Goal: Use online tool/utility: Utilize a website feature to perform a specific function

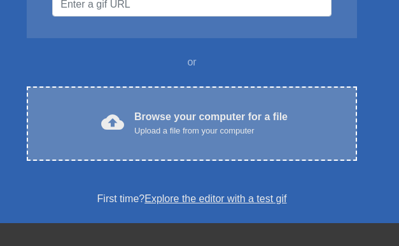
scroll to position [191, 0]
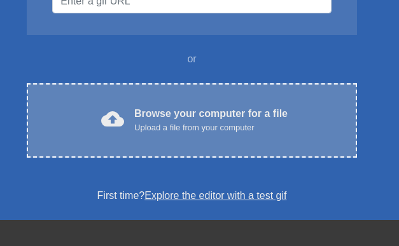
click at [181, 128] on div "Upload a file from your computer" at bounding box center [210, 127] width 153 height 13
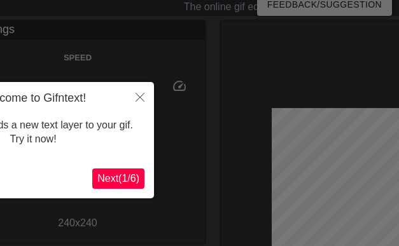
scroll to position [31, 0]
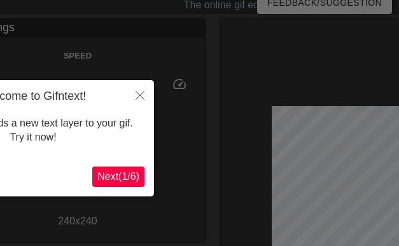
click at [134, 174] on span "Next ( 1 / 6 )" at bounding box center [118, 176] width 42 height 11
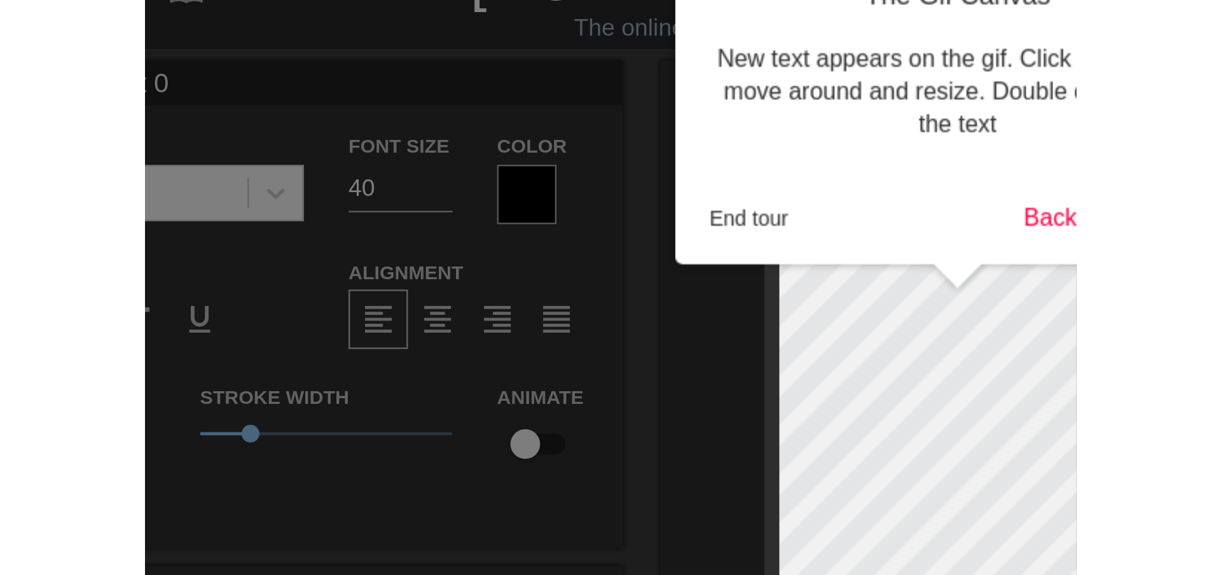
scroll to position [0, 0]
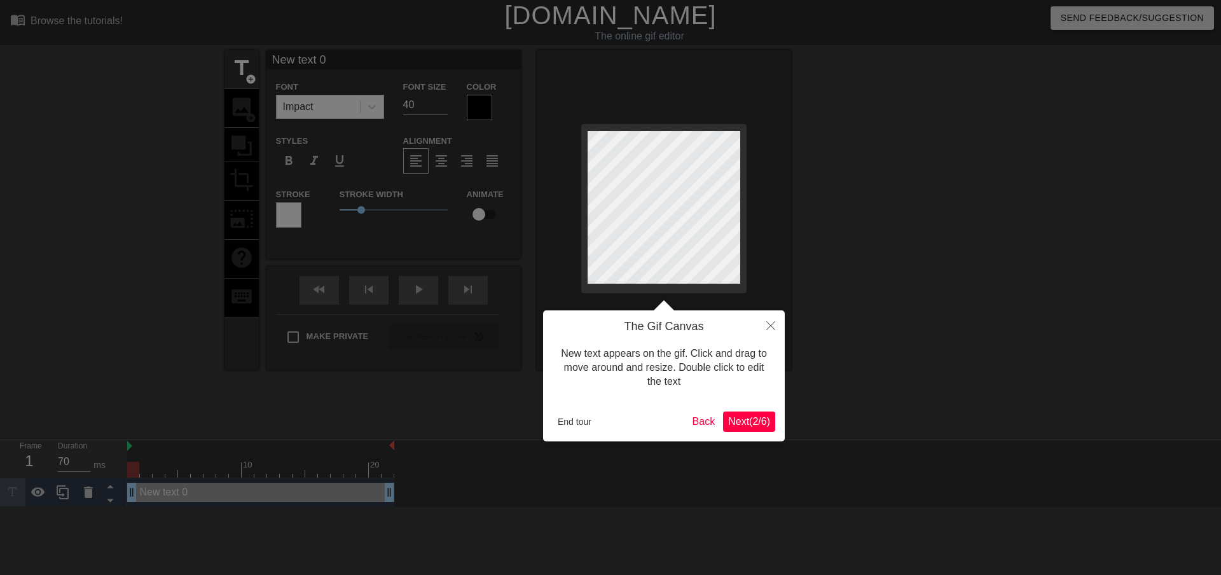
click at [398, 245] on span "Next ( 2 / 6 )" at bounding box center [749, 421] width 42 height 11
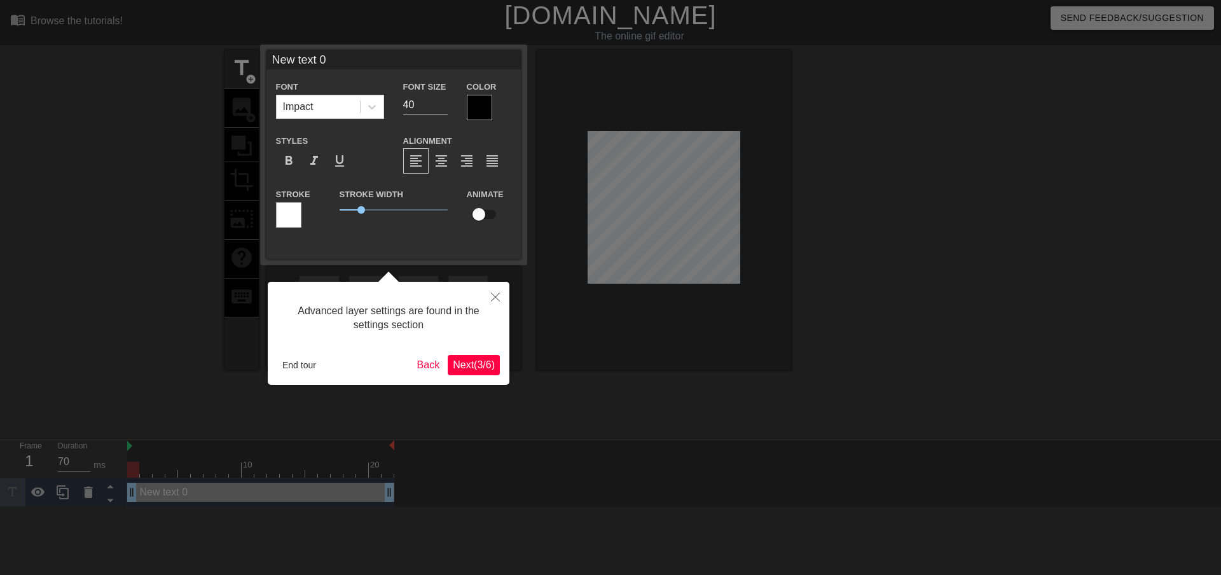
click at [398, 245] on button "Next ( 3 / 6 )" at bounding box center [474, 365] width 52 height 20
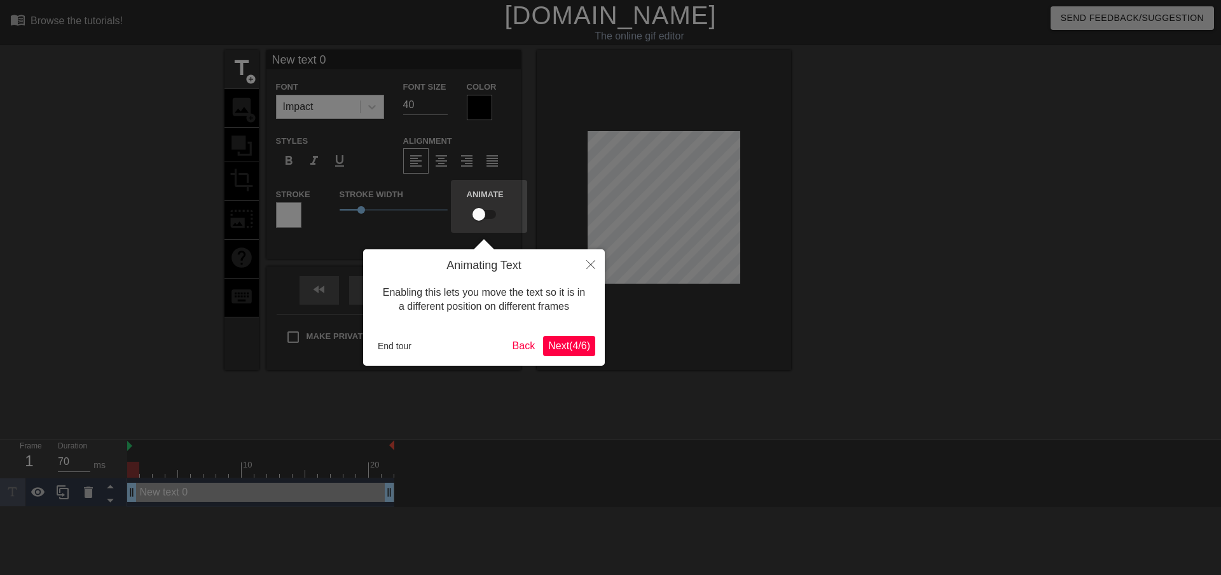
click at [398, 245] on span "Next ( 4 / 6 )" at bounding box center [569, 345] width 42 height 11
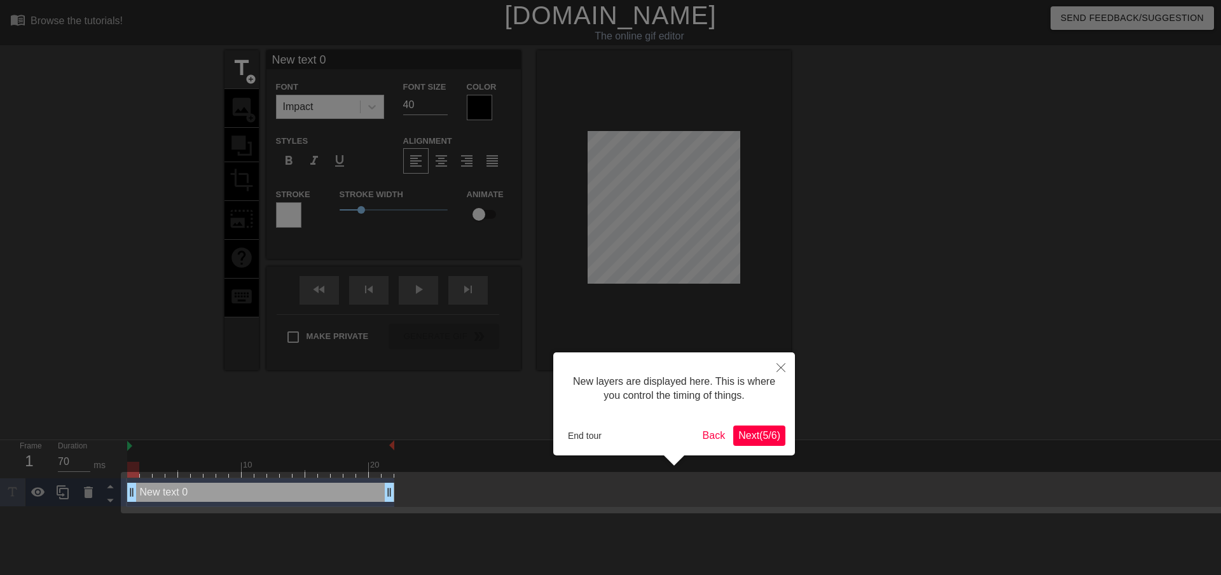
click at [398, 245] on span "Next ( 5 / 6 )" at bounding box center [759, 435] width 42 height 11
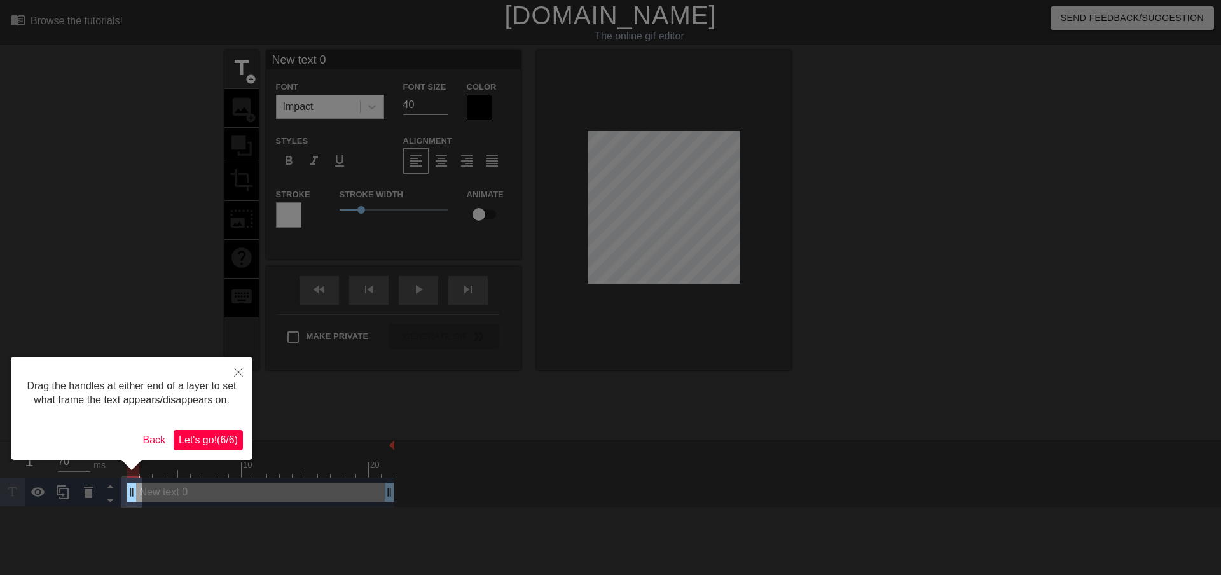
click at [213, 245] on span "Let's go! ( 6 / 6 )" at bounding box center [208, 439] width 59 height 11
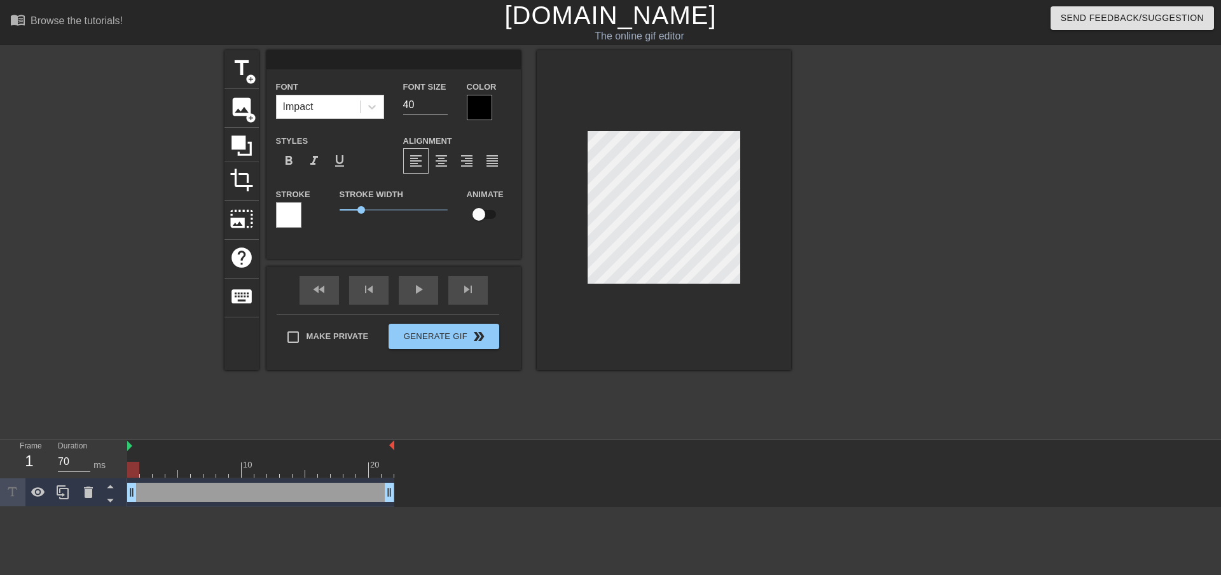
scroll to position [2, 2]
type textarea "မ"
type input "မန"
type textarea "မန"
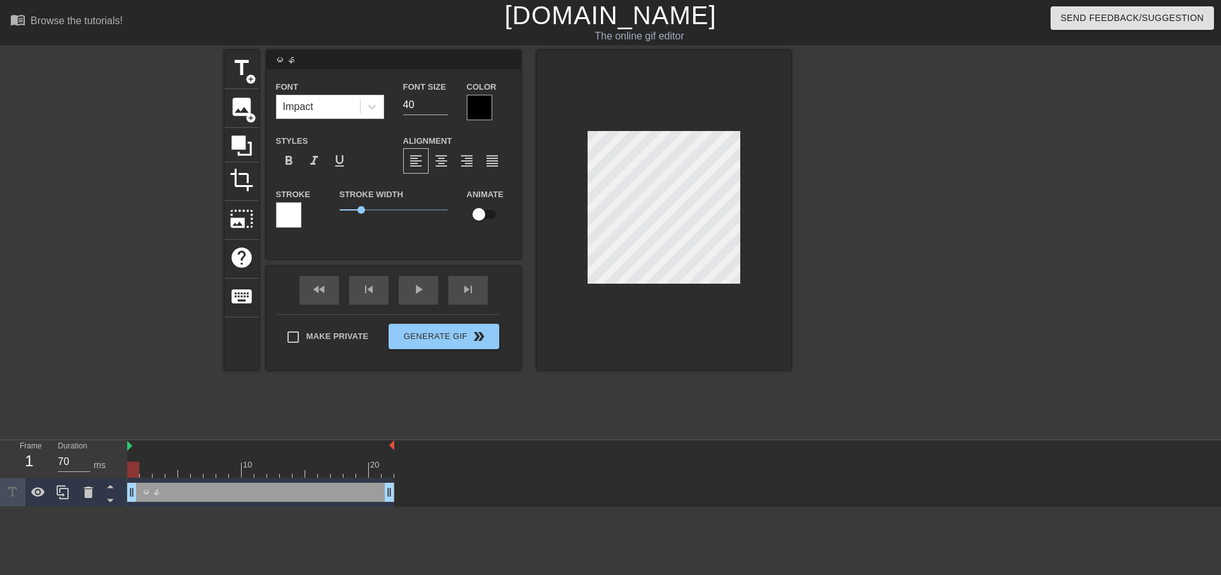
type input "မ"
type textarea "မ"
type input "မီ"
type textarea "မီ"
type input "မီး"
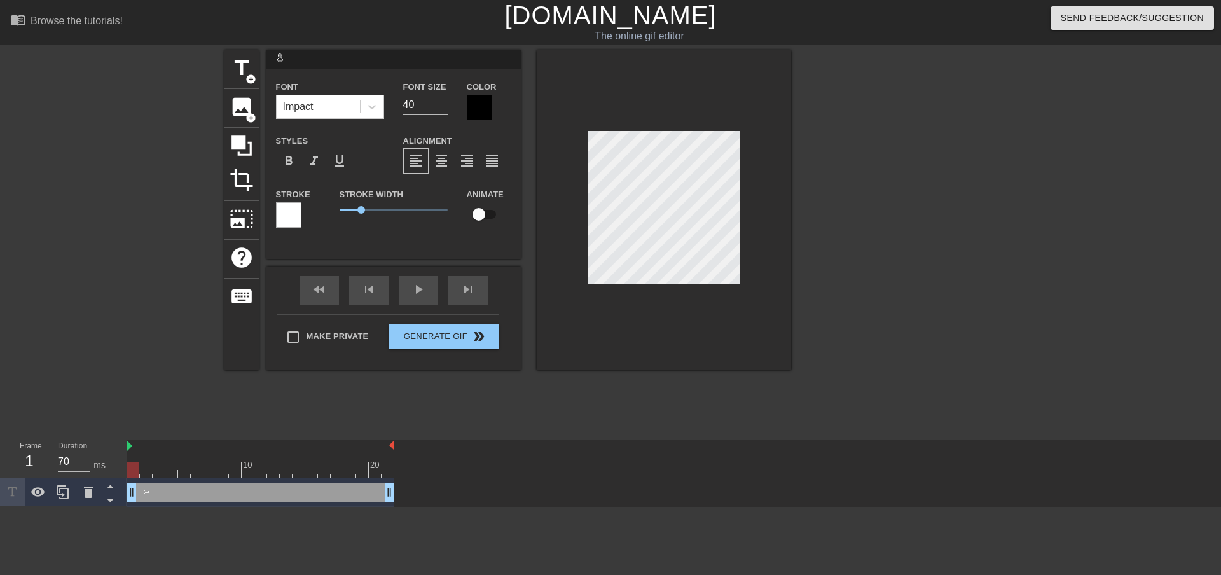
type textarea "မီး"
type input "မီးမ"
type textarea "မီးမ"
type input "မီးမီ"
type textarea "မီးမီ"
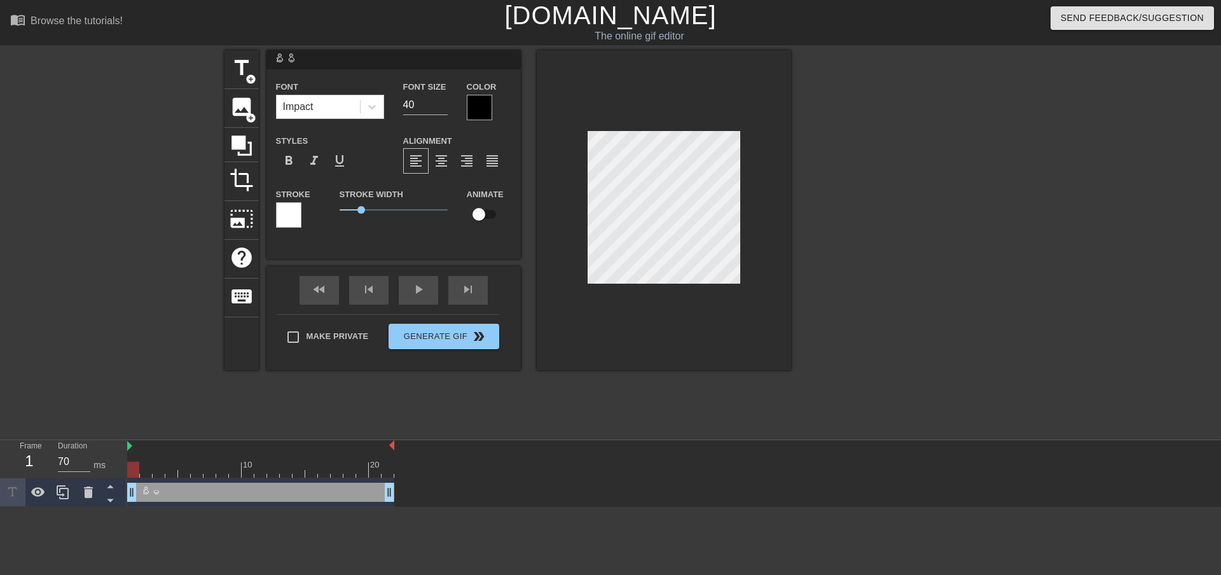
type input "မီးမီး"
type textarea "မီးမီး"
type input "မီးမီး‌ေ"
type textarea "မီးမီး‌ေ"
type input "မီးမီးလေ"
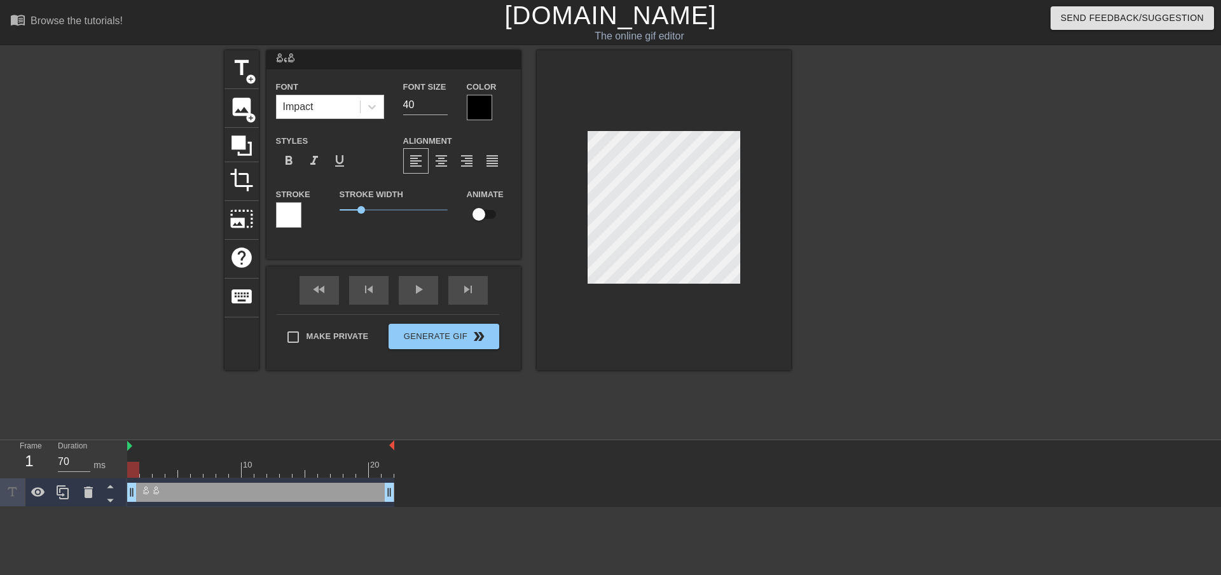
type textarea "မီးမီးလေ"
type input "မီးမီးလေး"
type textarea "မီးမီးလေး"
type input "မီးမီးလေး‌ေ"
type textarea "မီးမီးလေး‌ေ"
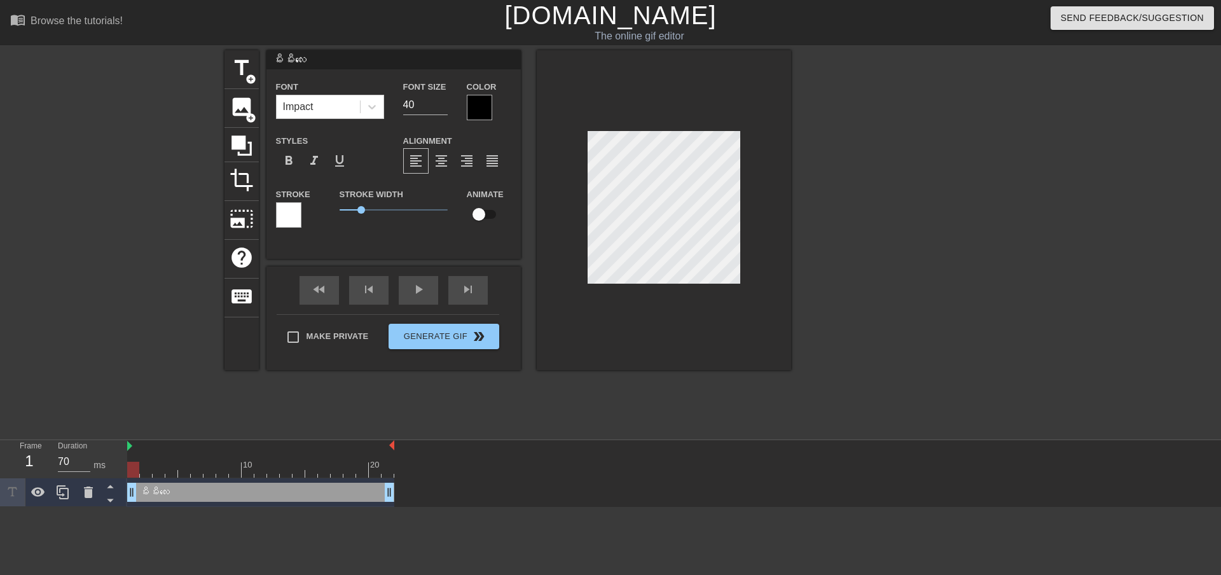
type input "မီးမီးလေးပေ"
type textarea "မီးမီးလေးပေ"
type input "မီးမီးလေးပြေ"
type textarea "မီးမီးလေးပြေ"
type input "မီးမီးလေးပြော"
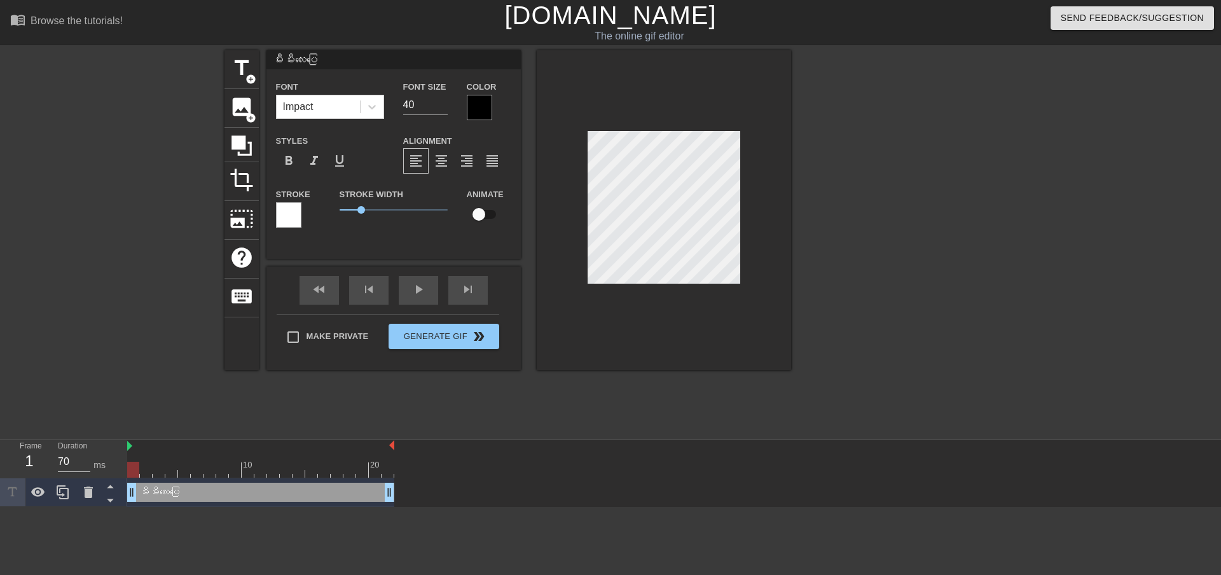
type textarea "မီးမီးလေးပြော"
type input "မီးမီးလေးပြော‌ေ"
type textarea "မီးမီးလေးပြော‌ေ"
type input "မီးမီးလေးပြောလေ"
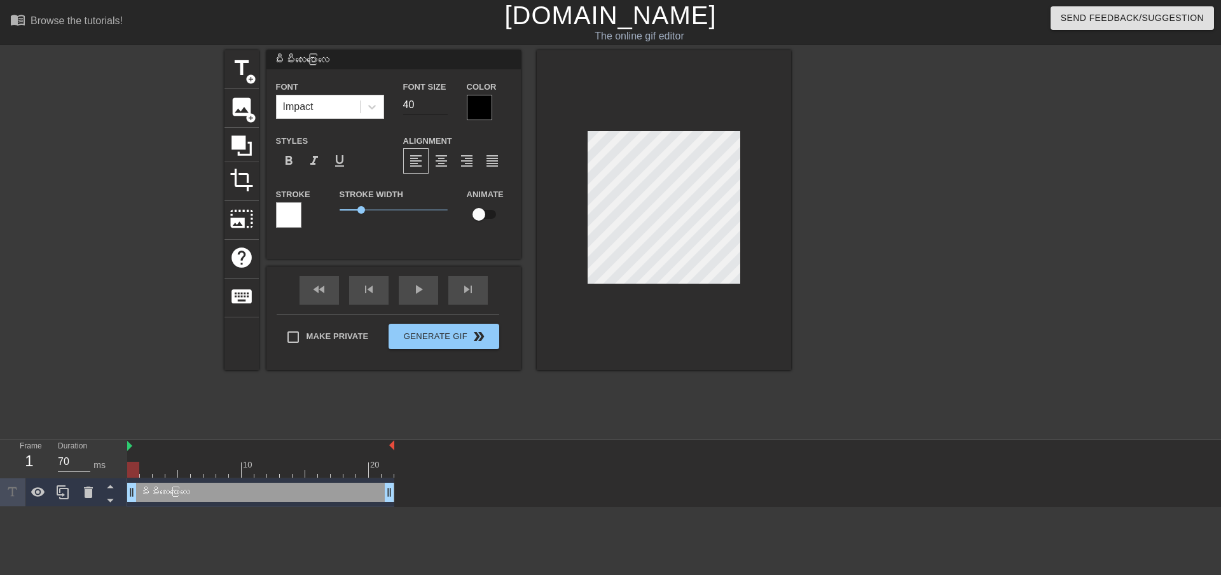
type textarea "မီးမီးလေးပြောလေ"
type input "မီးမီးလေးပြောလေ"
click at [398, 110] on input "39" at bounding box center [425, 105] width 45 height 20
click at [398, 108] on input "38" at bounding box center [425, 105] width 45 height 20
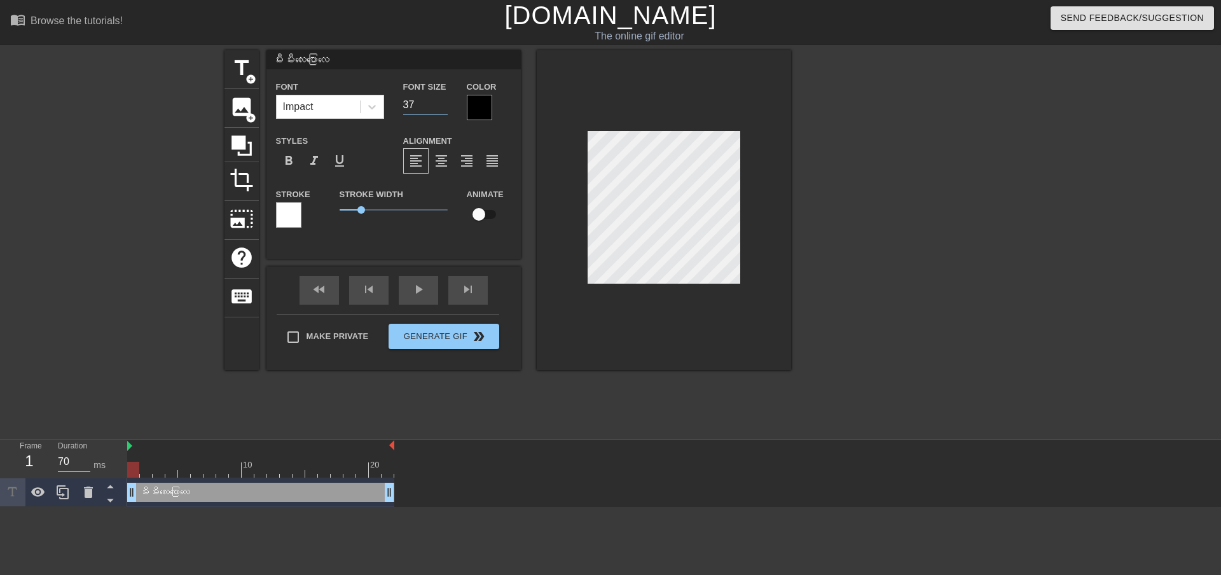
click at [398, 108] on input "37" at bounding box center [425, 105] width 45 height 20
click at [398, 108] on input "36" at bounding box center [425, 105] width 45 height 20
click at [398, 108] on input "35" at bounding box center [425, 105] width 45 height 20
click at [398, 108] on input "34" at bounding box center [425, 105] width 45 height 20
click at [398, 108] on input "33" at bounding box center [425, 105] width 45 height 20
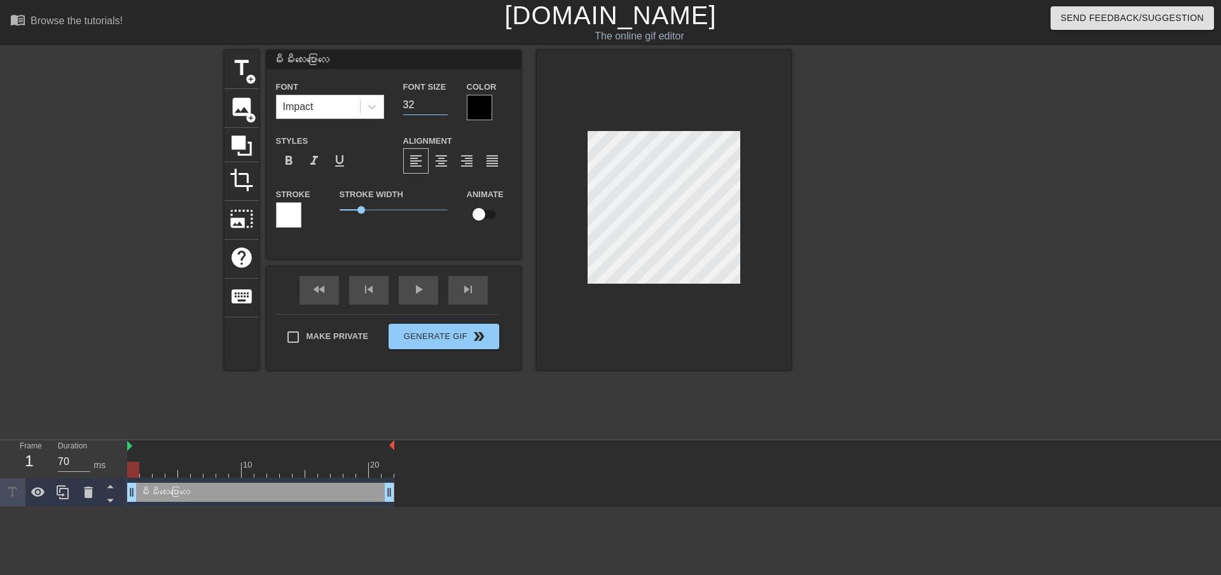
click at [398, 108] on input "32" at bounding box center [425, 105] width 45 height 20
click at [398, 109] on input "31" at bounding box center [425, 105] width 45 height 20
type input "30"
click at [398, 107] on input "30" at bounding box center [425, 105] width 45 height 20
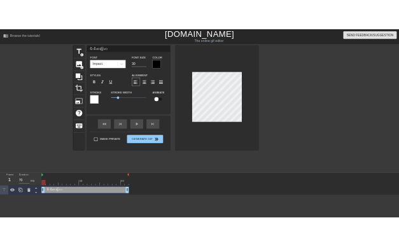
scroll to position [2, 1]
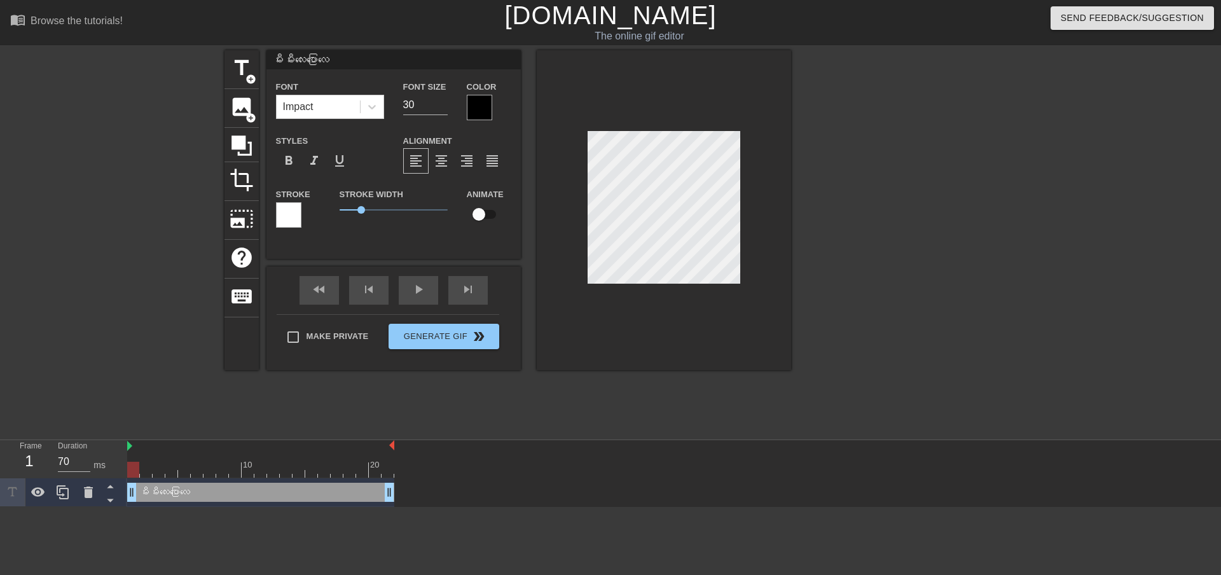
click at [284, 209] on div at bounding box center [288, 214] width 25 height 25
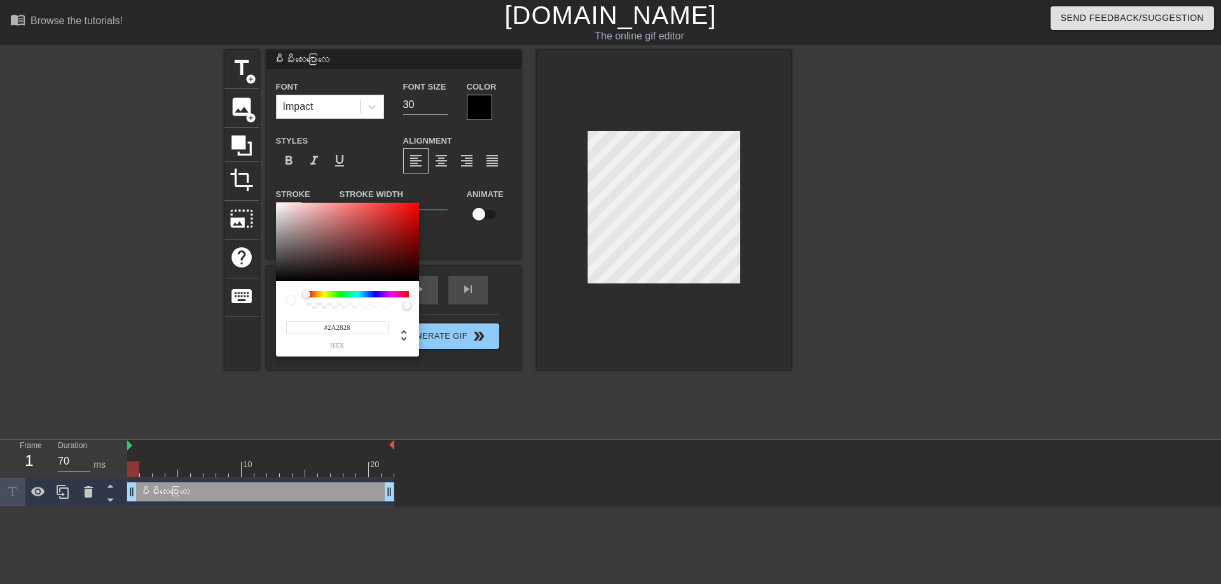
type input "#000000"
drag, startPoint x: 289, startPoint y: 254, endPoint x: 266, endPoint y: 287, distance: 40.2
click at [266, 245] on div "#000000 hex" at bounding box center [610, 292] width 1221 height 584
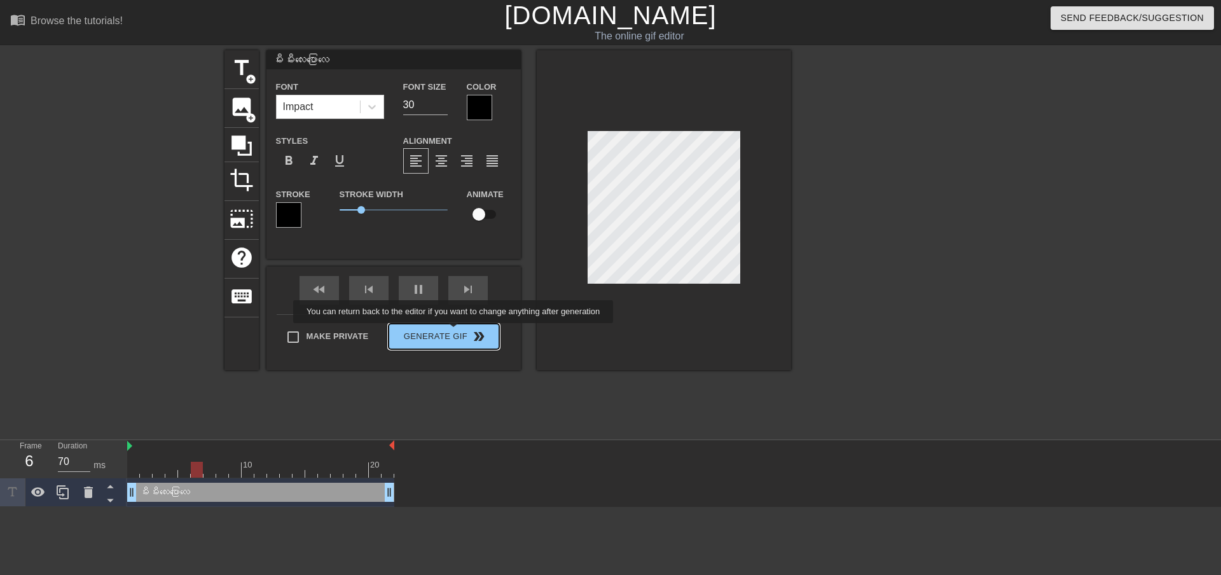
click at [398, 245] on div "Make Private Generate Gif double_arrow" at bounding box center [388, 339] width 223 height 50
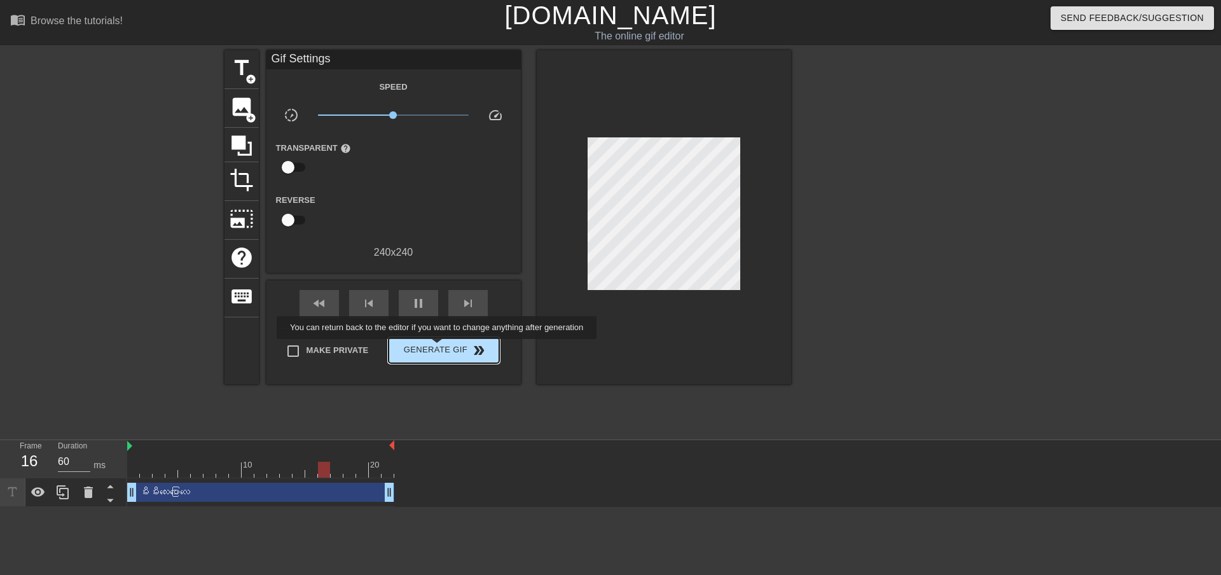
type input "70"
click at [398, 245] on span "Generate Gif double_arrow" at bounding box center [444, 350] width 100 height 15
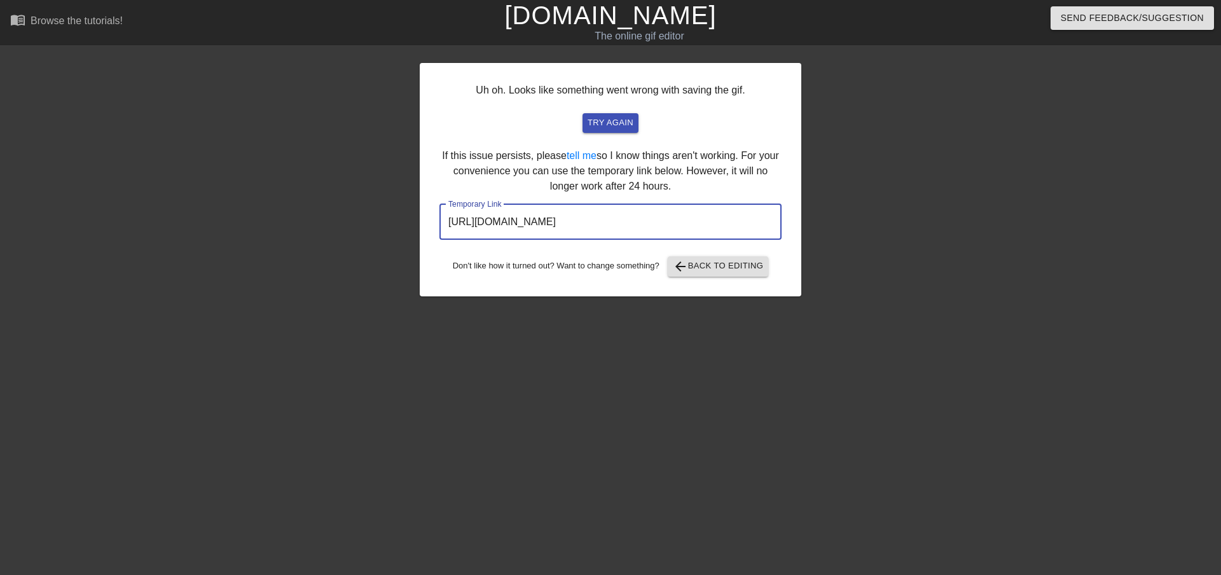
click at [398, 219] on input "[URL][DOMAIN_NAME]" at bounding box center [610, 222] width 342 height 36
